Goal: Task Accomplishment & Management: Use online tool/utility

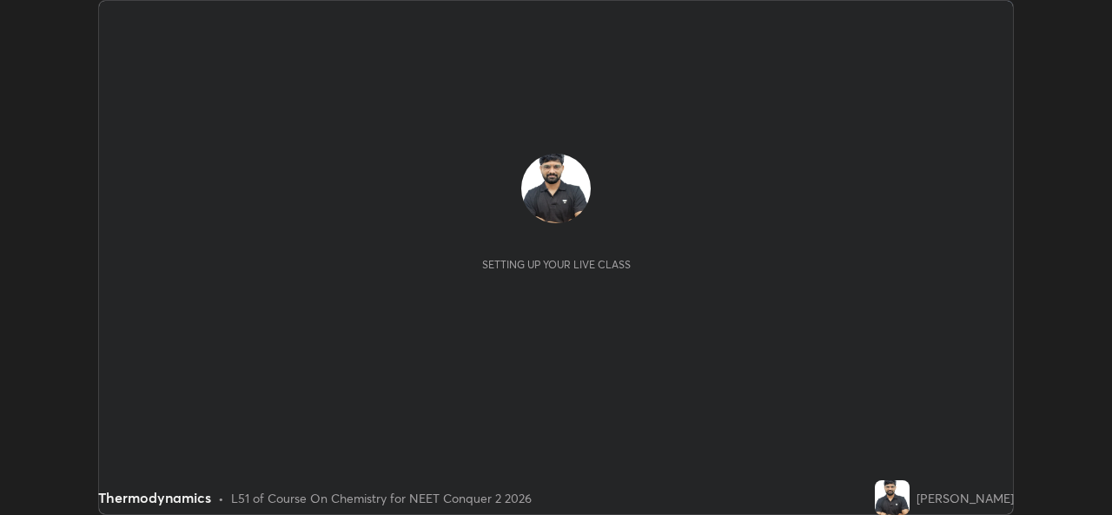
scroll to position [515, 1111]
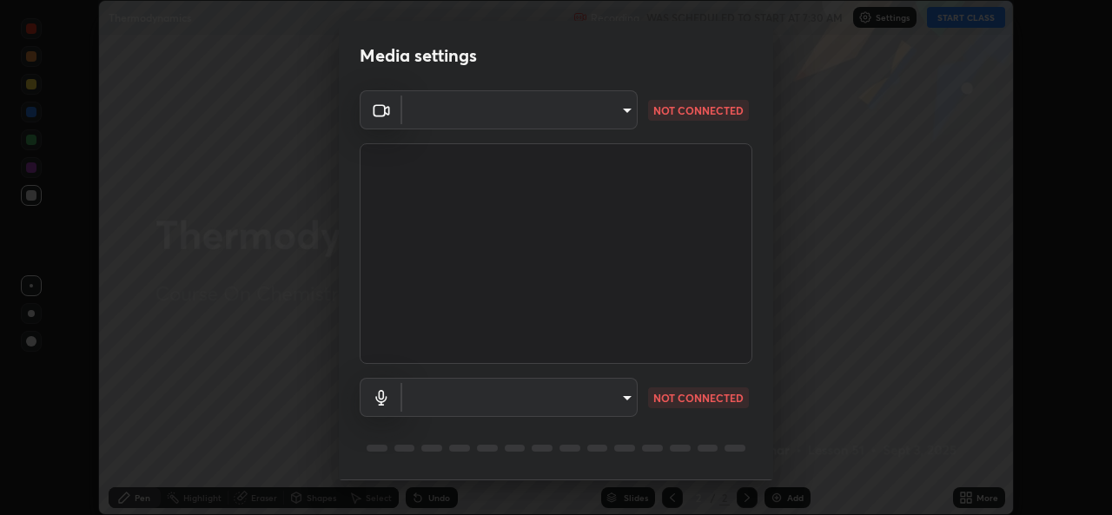
type input "49ae221ac10e7450fae1aa5d9d074b6745a4d7b76778b29691f85c0d3e1dda1d"
type input "communications"
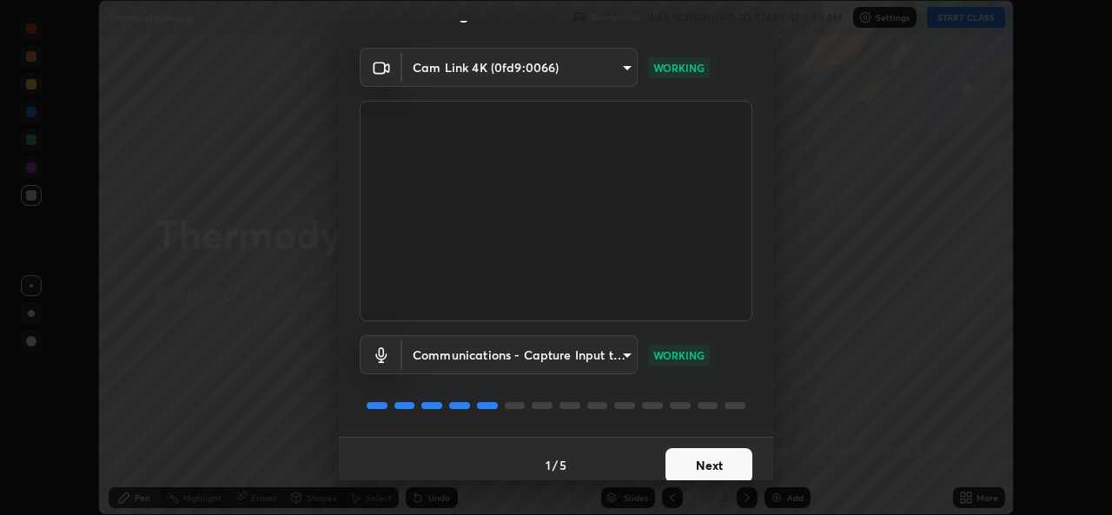
scroll to position [55, 0]
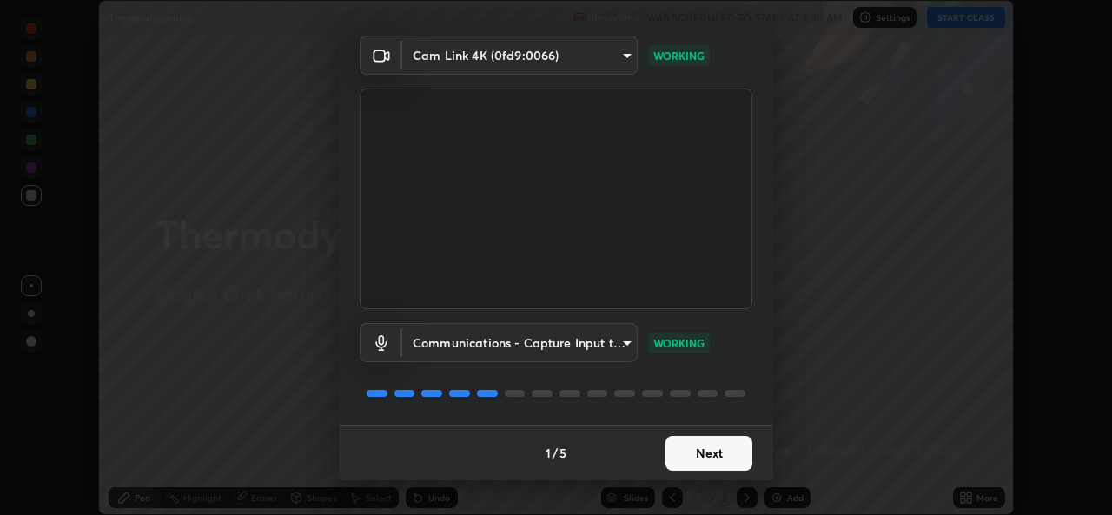
click at [709, 450] on button "Next" at bounding box center [709, 453] width 87 height 35
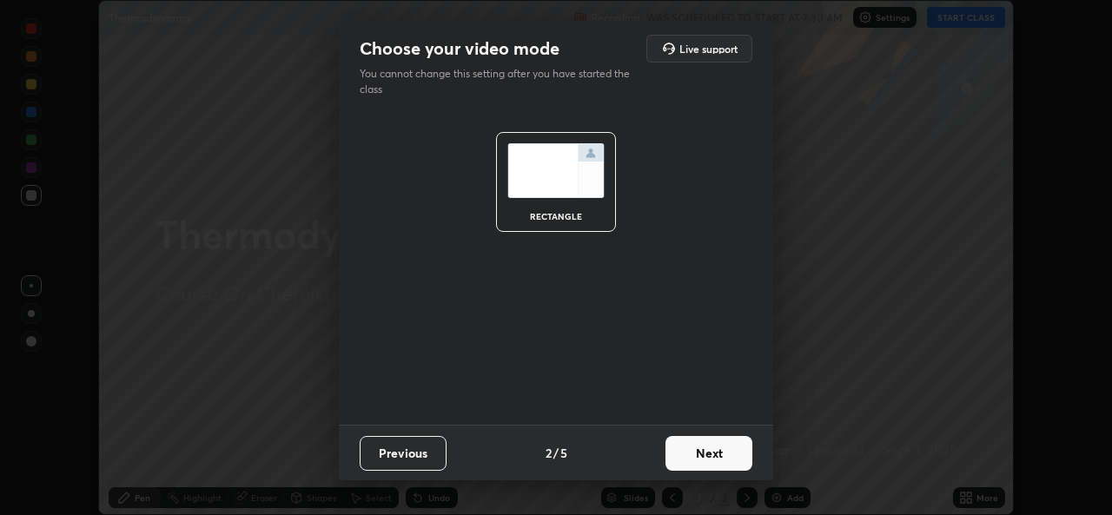
click at [708, 451] on button "Next" at bounding box center [709, 453] width 87 height 35
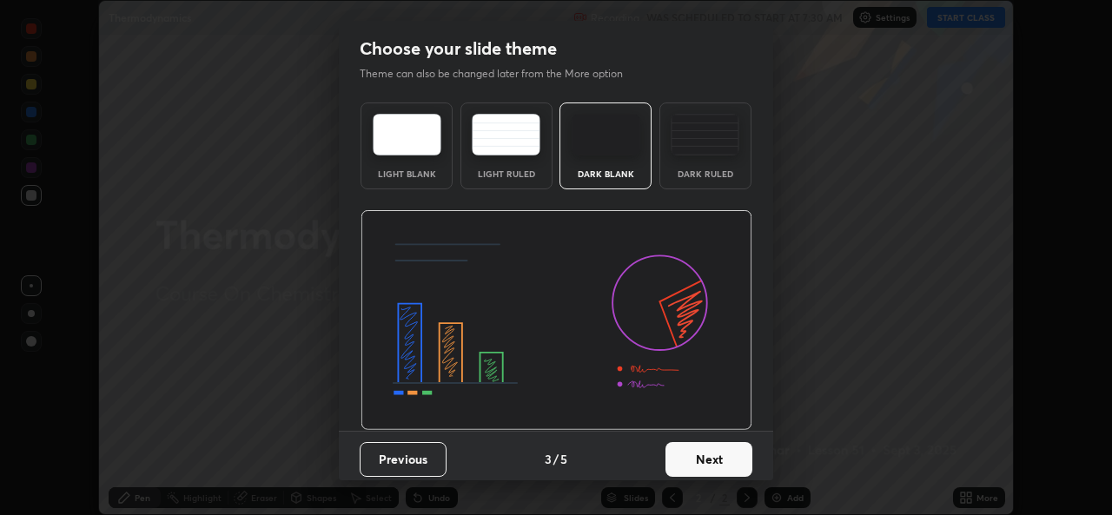
click at [708, 452] on button "Next" at bounding box center [709, 459] width 87 height 35
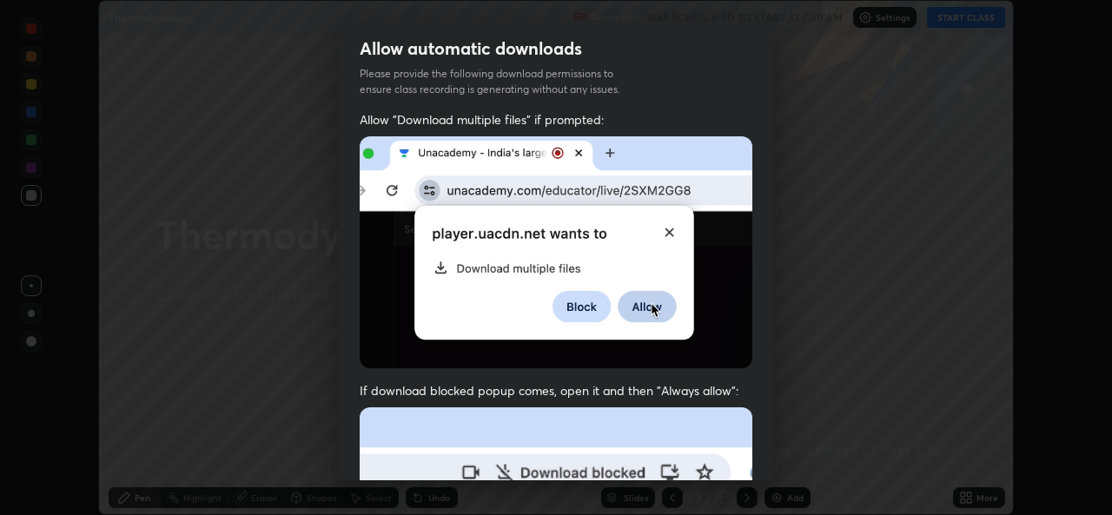
click at [711, 453] on div "Allow "Download multiple files" if prompted: If download blocked popup comes, o…" at bounding box center [556, 477] width 434 height 732
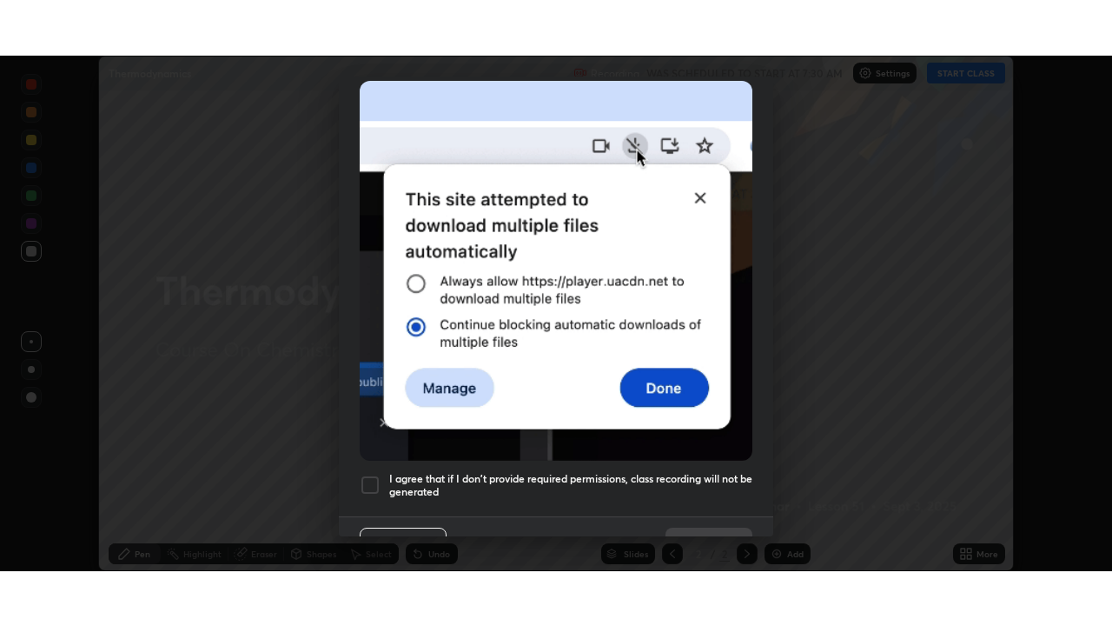
scroll to position [409, 0]
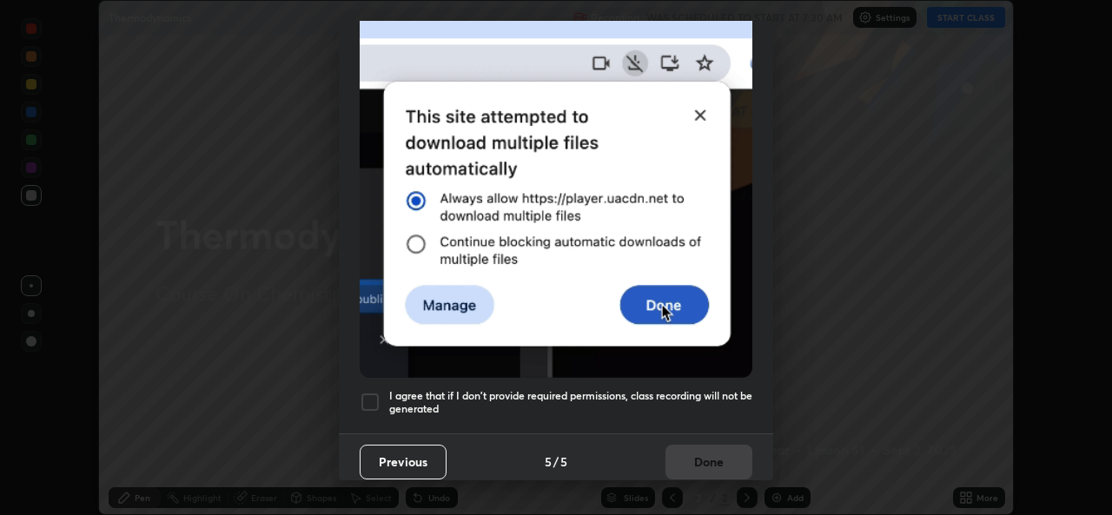
click at [381, 392] on div "I agree that if I don't provide required permissions, class recording will not …" at bounding box center [556, 402] width 393 height 21
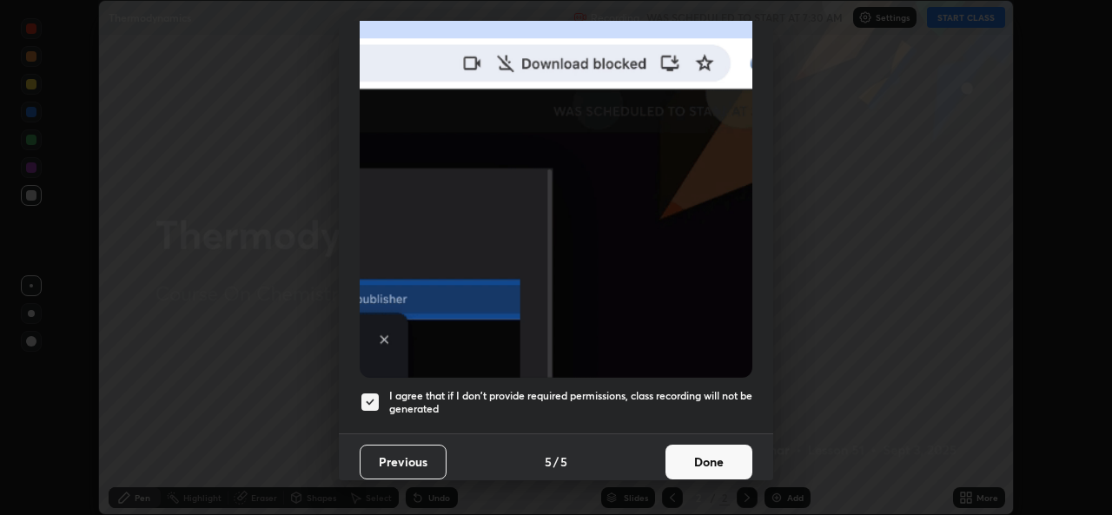
click at [706, 447] on button "Done" at bounding box center [709, 462] width 87 height 35
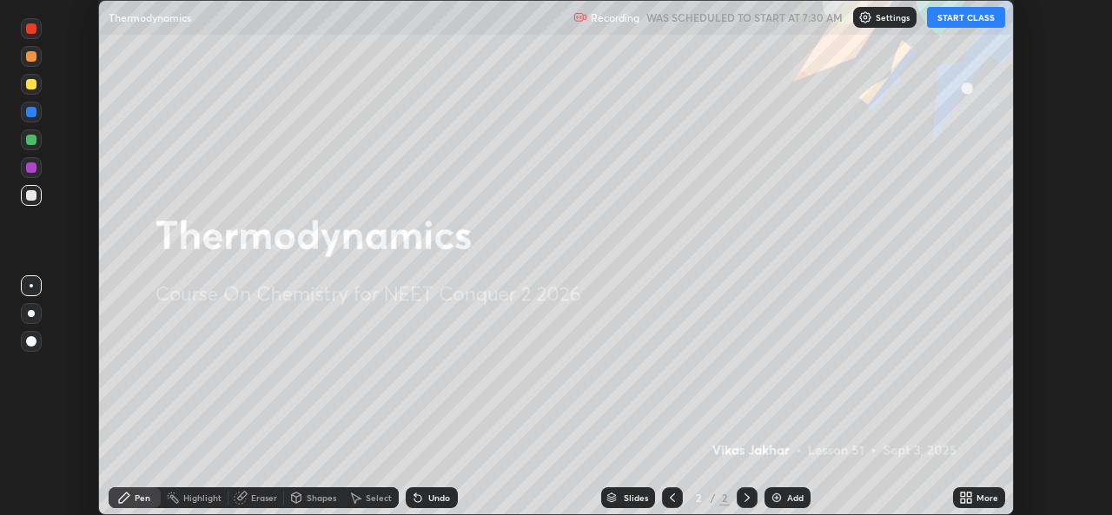
click at [970, 19] on button "START CLASS" at bounding box center [966, 17] width 78 height 21
click at [966, 499] on icon at bounding box center [966, 498] width 14 height 14
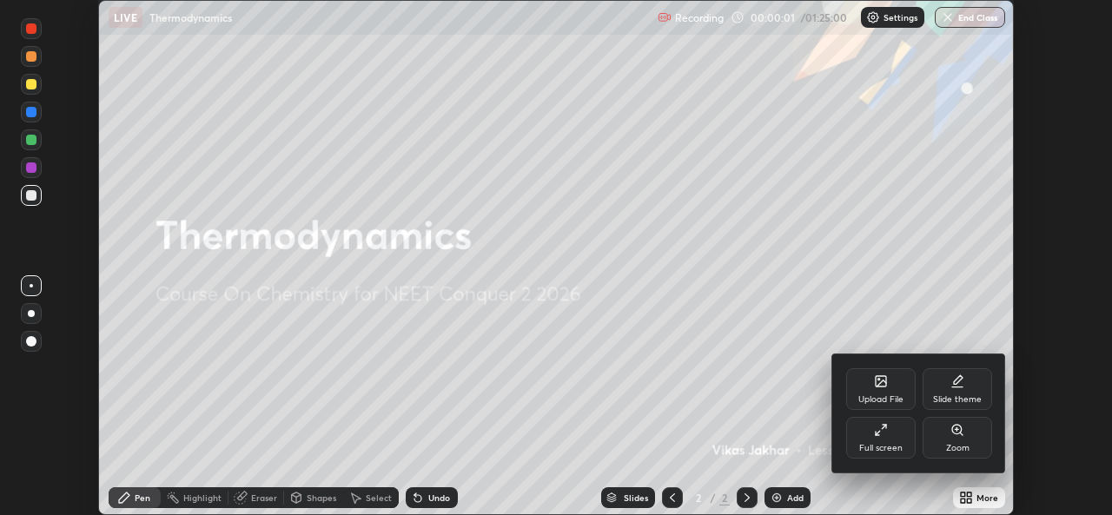
click at [902, 439] on div "Full screen" at bounding box center [881, 438] width 70 height 42
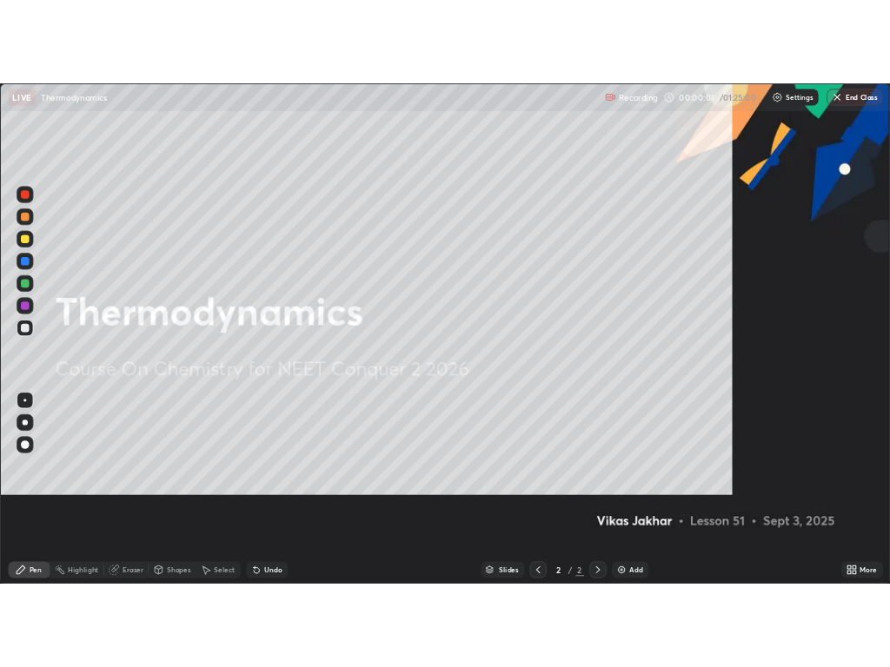
scroll to position [626, 1112]
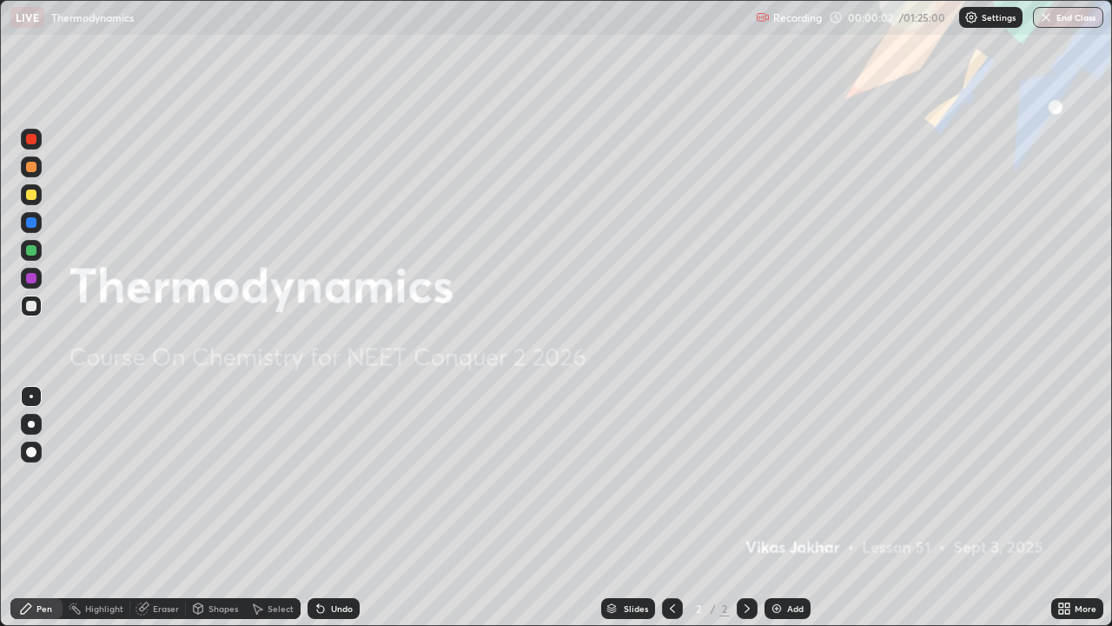
click at [795, 514] on div "Add" at bounding box center [795, 608] width 17 height 9
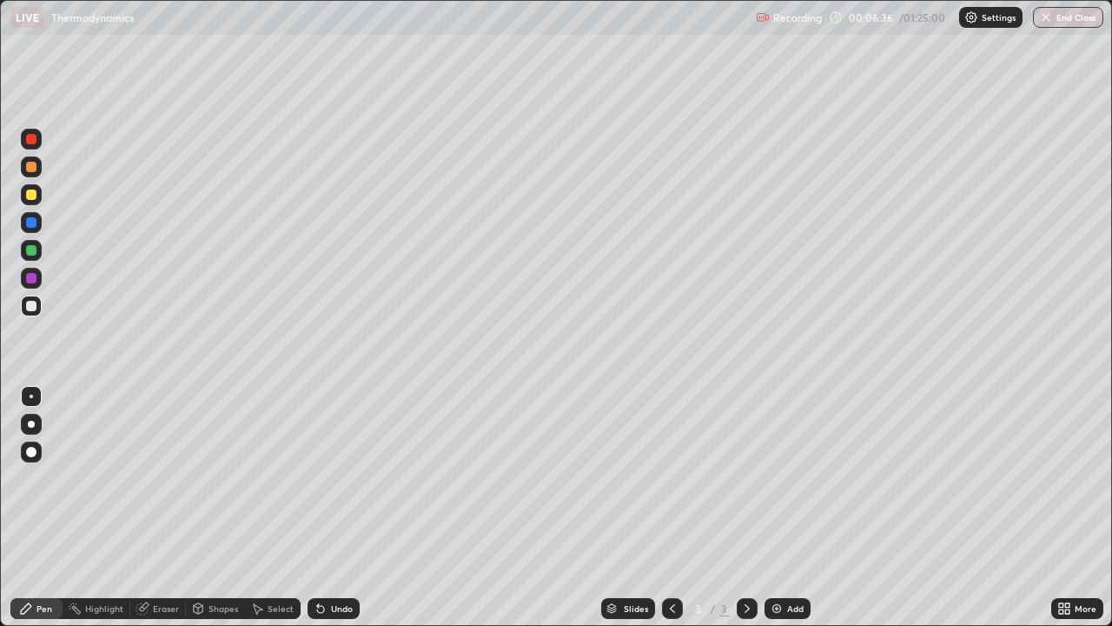
click at [34, 421] on div at bounding box center [31, 424] width 21 height 21
click at [778, 514] on img at bounding box center [777, 608] width 14 height 14
click at [157, 514] on div "Eraser" at bounding box center [166, 608] width 26 height 9
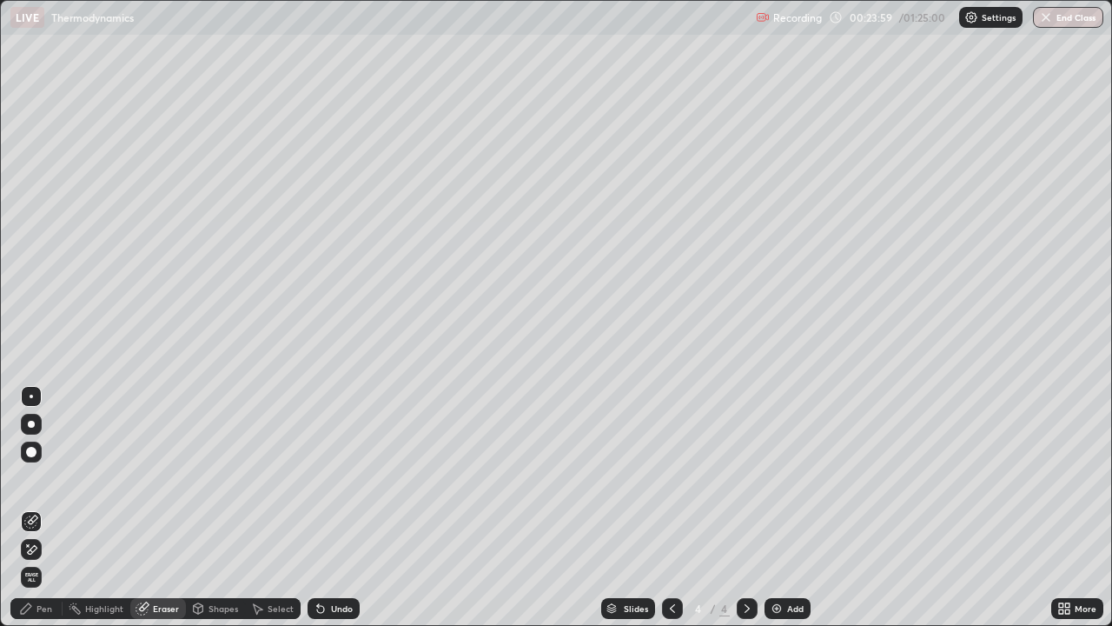
click at [36, 514] on div "Pen" at bounding box center [36, 608] width 52 height 21
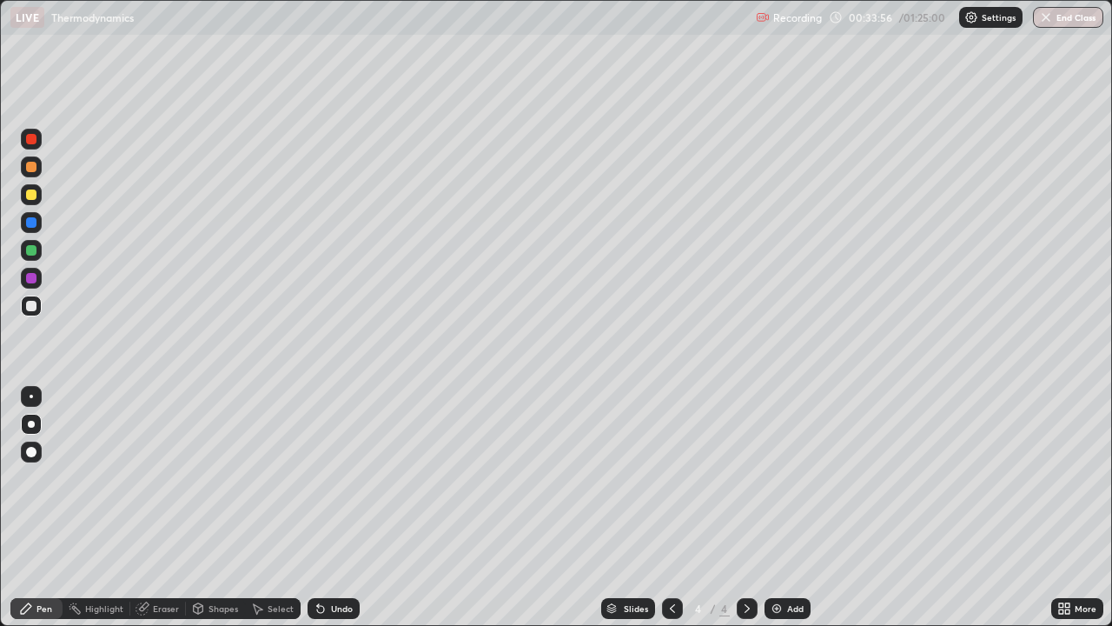
click at [770, 514] on img at bounding box center [777, 608] width 14 height 14
click at [670, 514] on icon at bounding box center [672, 608] width 5 height 9
click at [746, 514] on icon at bounding box center [747, 608] width 5 height 9
click at [772, 514] on img at bounding box center [777, 608] width 14 height 14
click at [30, 196] on div at bounding box center [31, 194] width 10 height 10
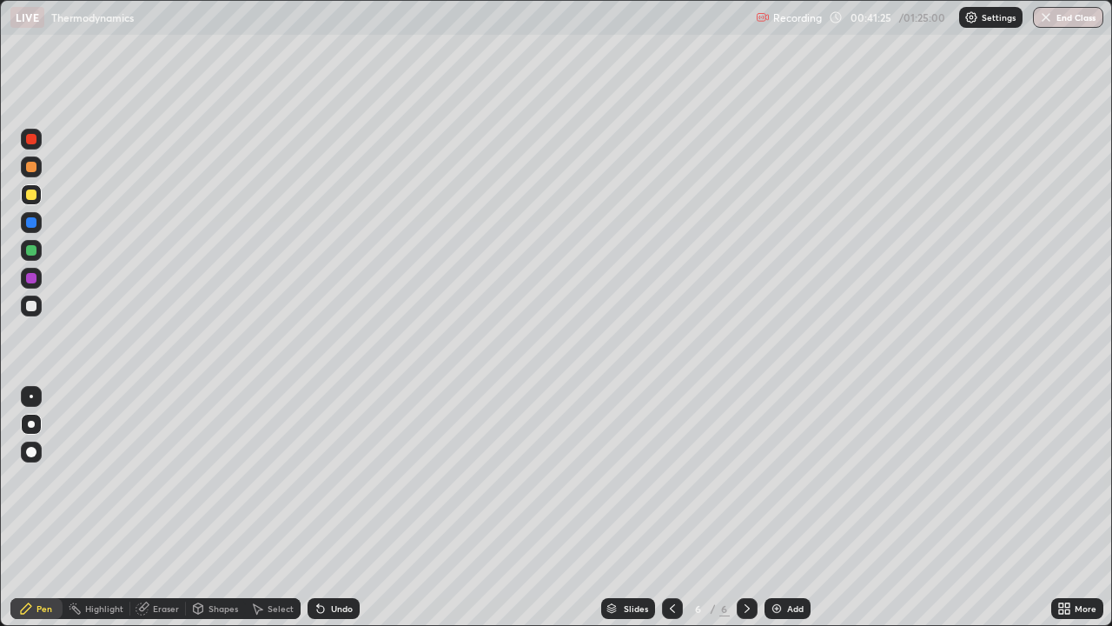
click at [29, 166] on div at bounding box center [31, 167] width 10 height 10
click at [27, 307] on div at bounding box center [31, 306] width 10 height 10
click at [775, 514] on img at bounding box center [777, 608] width 14 height 14
click at [764, 514] on div "Slides 7 / 7 Add" at bounding box center [706, 608] width 692 height 35
click at [779, 514] on img at bounding box center [777, 608] width 14 height 14
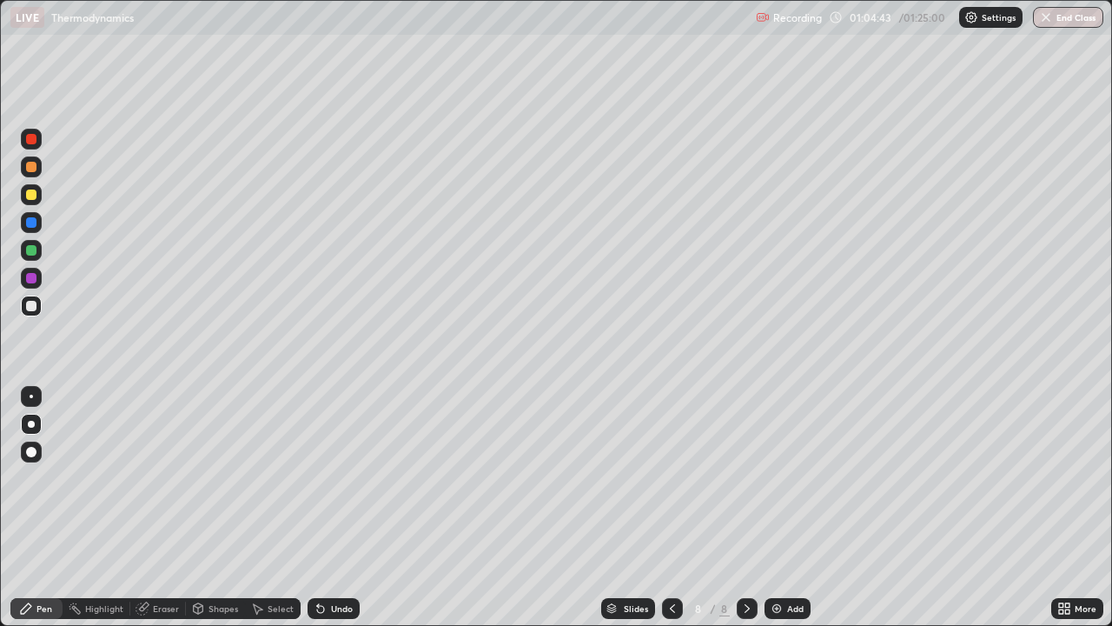
click at [789, 514] on div "Add" at bounding box center [795, 608] width 17 height 9
click at [1059, 19] on button "End Class" at bounding box center [1068, 17] width 70 height 21
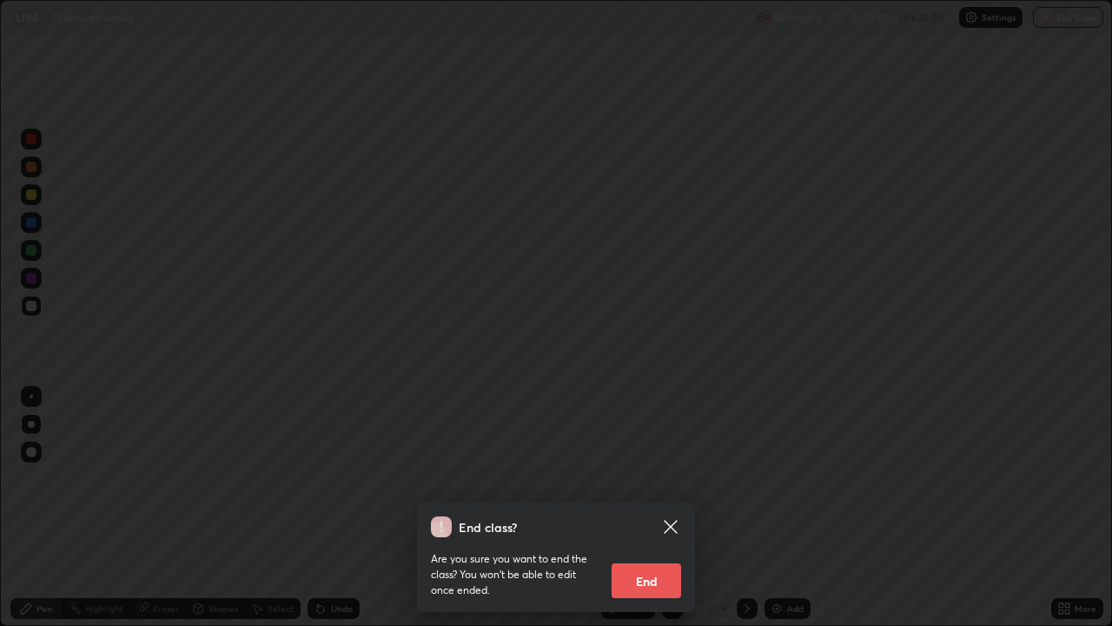
click at [651, 514] on button "End" at bounding box center [647, 580] width 70 height 35
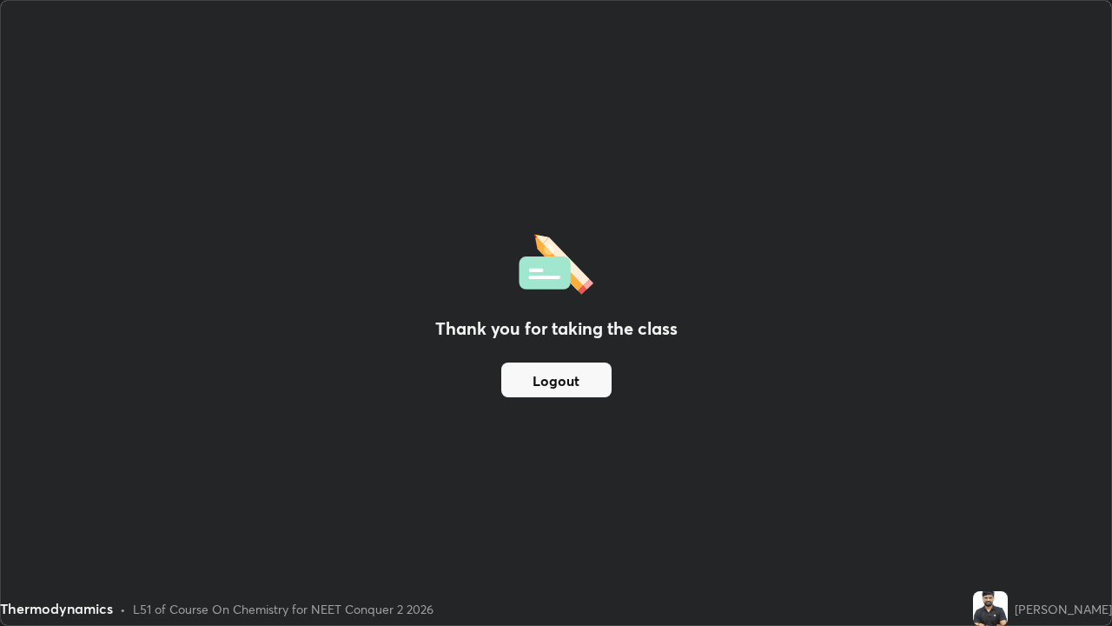
click at [567, 377] on button "Logout" at bounding box center [556, 379] width 110 height 35
click at [1030, 62] on div "Thank you for taking the class Logout" at bounding box center [556, 313] width 1110 height 624
click at [1028, 60] on div "Recording has stopped Please call center admin to check x" at bounding box center [907, 66] width 243 height 79
click at [1025, 59] on div "Recording has stopped Please call center admin to check x" at bounding box center [907, 66] width 243 height 79
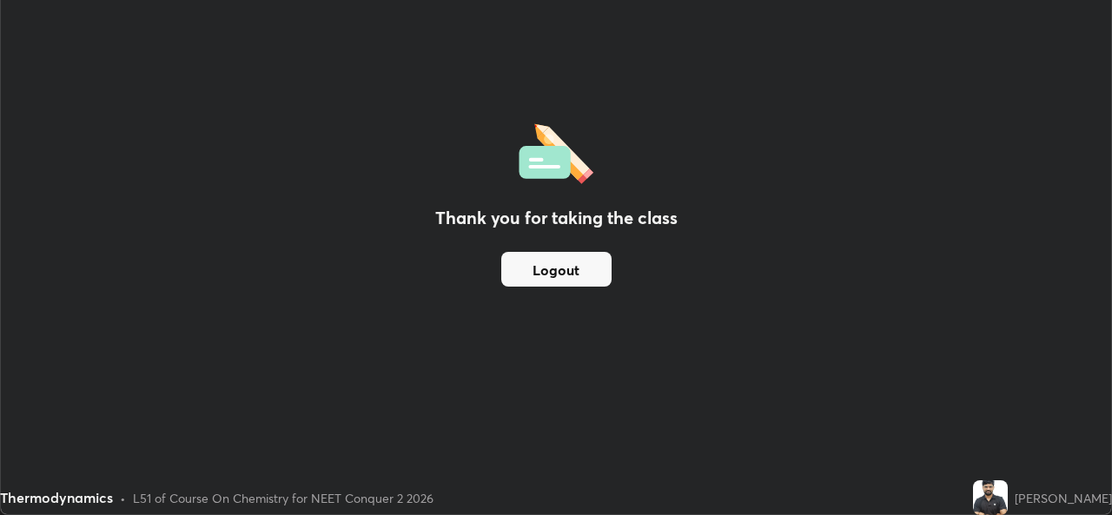
scroll to position [86375, 85778]
